Goal: Information Seeking & Learning: Learn about a topic

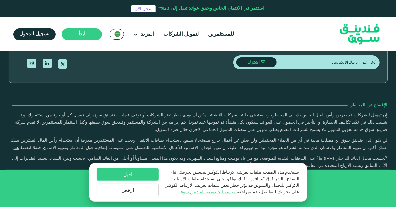
scroll to position [1103, 0]
drag, startPoint x: 239, startPoint y: 120, endPoint x: 218, endPoint y: 122, distance: 20.6
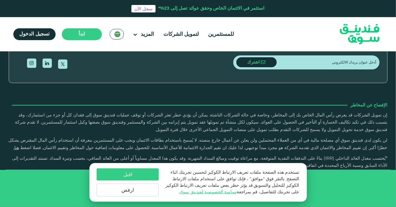
click at [149, 187] on button "ارفض" at bounding box center [128, 189] width 62 height 13
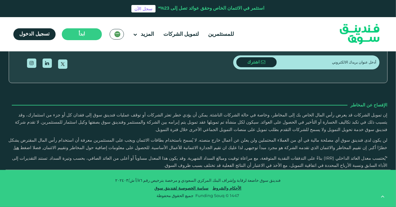
scroll to position [1097, 0]
type tc-range-slider "1"
drag, startPoint x: 185, startPoint y: 130, endPoint x: 259, endPoint y: 130, distance: 73.7
type tc-range-slider "20000"
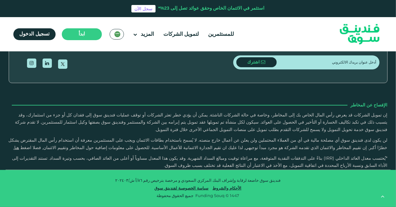
drag, startPoint x: 358, startPoint y: 126, endPoint x: 398, endPoint y: 129, distance: 39.6
type tc-range-slider "10000"
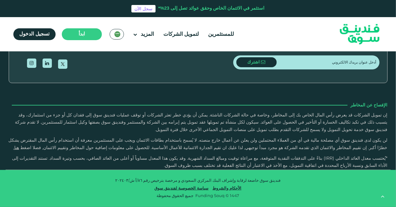
drag, startPoint x: 255, startPoint y: 130, endPoint x: 138, endPoint y: 112, distance: 118.7
type tc-range-slider "5"
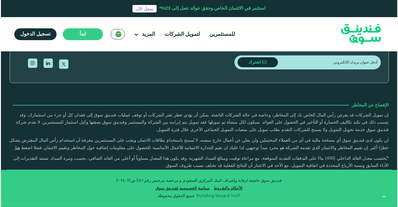
scroll to position [1850, 0]
